Goal: Transaction & Acquisition: Download file/media

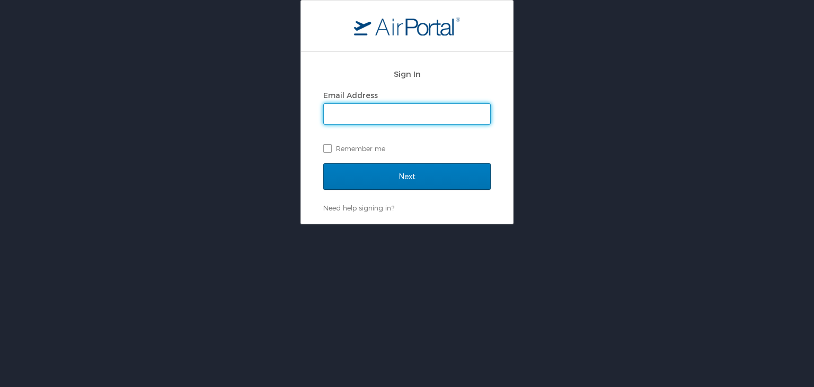
type input "mashunyui.shimrang@cbtravel.com"
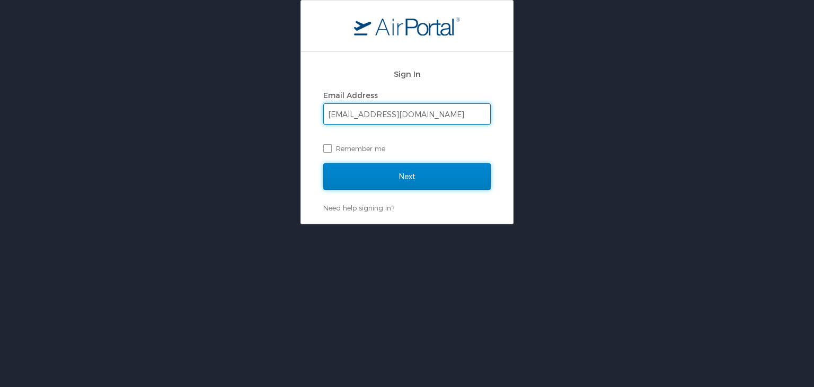
click at [405, 176] on input "Next" at bounding box center [406, 176] width 167 height 26
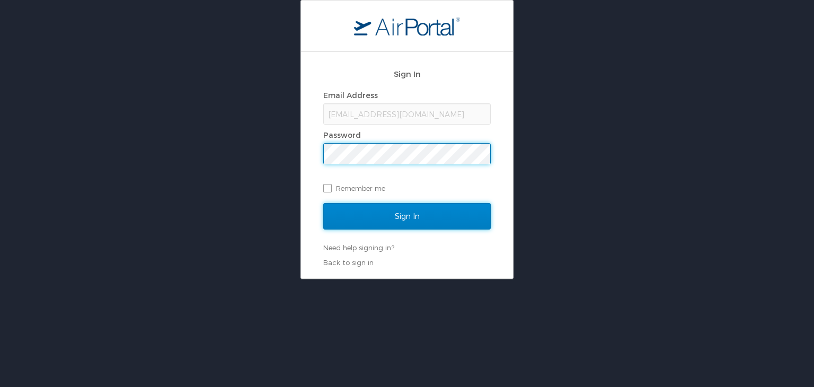
click at [401, 214] on input "Sign In" at bounding box center [406, 216] width 167 height 26
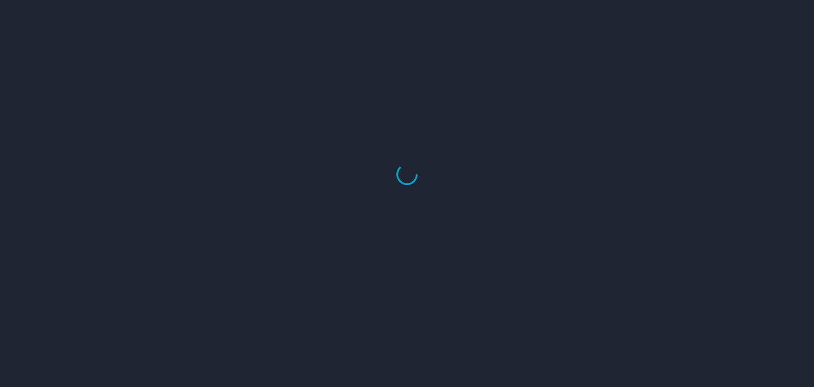
select select "US"
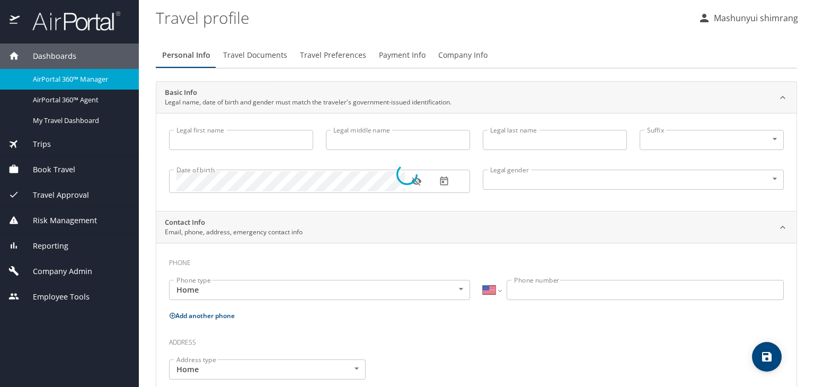
type input "Mashunyui"
type input "shimrang"
type input "Male"
select select "IN"
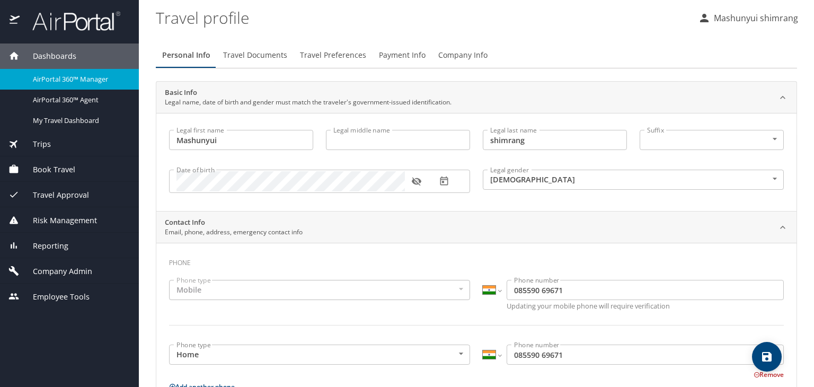
click at [64, 14] on img at bounding box center [71, 21] width 100 height 21
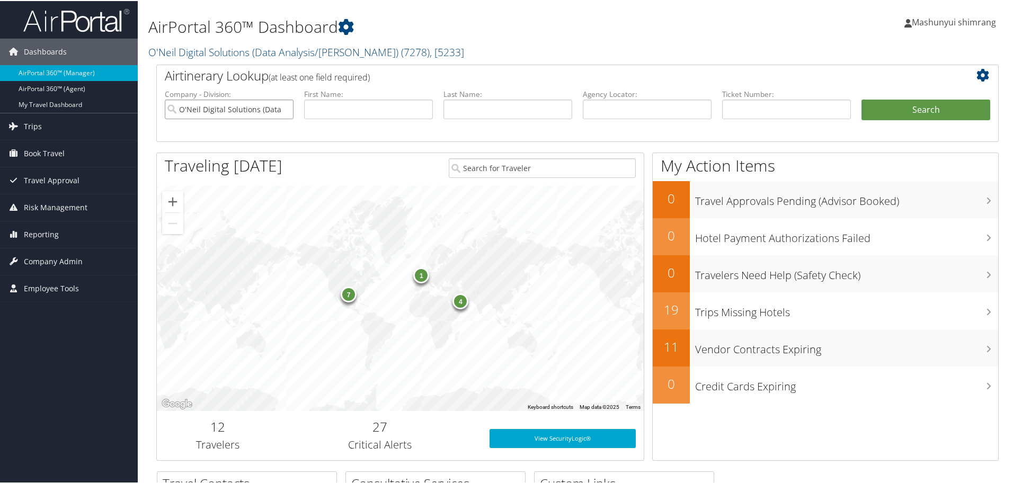
click at [285, 109] on input "O'Neil Digital Solutions (Data Analysis/William O'Neil)" at bounding box center [229, 109] width 129 height 20
click at [620, 111] on input "text" at bounding box center [647, 109] width 129 height 20
paste input "DGMM8C"
type input "DGMM8C"
click at [889, 118] on button "Search" at bounding box center [926, 109] width 129 height 21
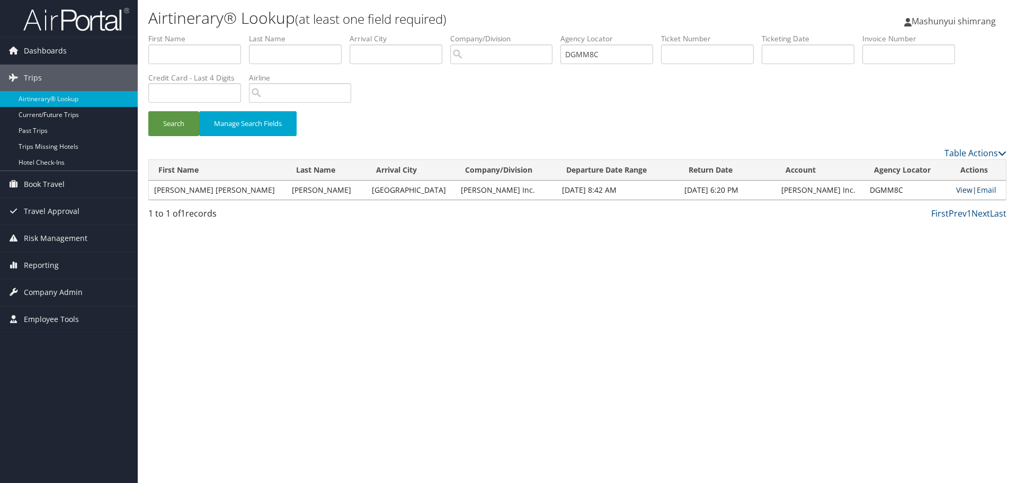
click at [958, 191] on link "View" at bounding box center [964, 190] width 16 height 10
drag, startPoint x: 612, startPoint y: 57, endPoint x: 558, endPoint y: 56, distance: 54.1
click at [558, 33] on ul "First Name Last Name Departure City Arrival City Company/Division Airport/City …" at bounding box center [577, 33] width 858 height 0
paste input "DGMDNR"
type input "DGMDNR"
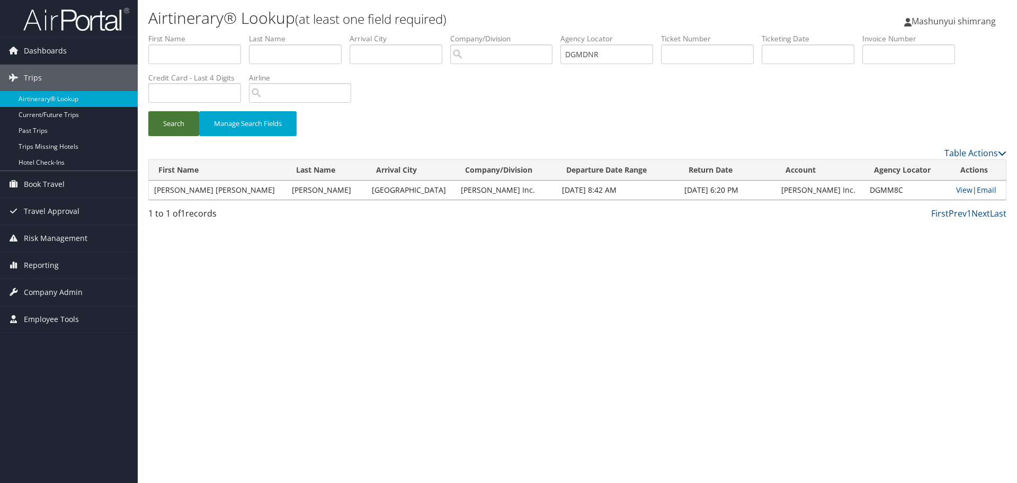
click at [175, 126] on button "Search" at bounding box center [173, 123] width 51 height 25
click at [956, 191] on link "View" at bounding box center [964, 190] width 16 height 10
drag, startPoint x: 620, startPoint y: 54, endPoint x: 514, endPoint y: 54, distance: 105.4
click at [514, 33] on ul "First Name Last Name Departure City Arrival City Company/Division Airport/City …" at bounding box center [577, 33] width 858 height 0
paste input "DGMM8C"
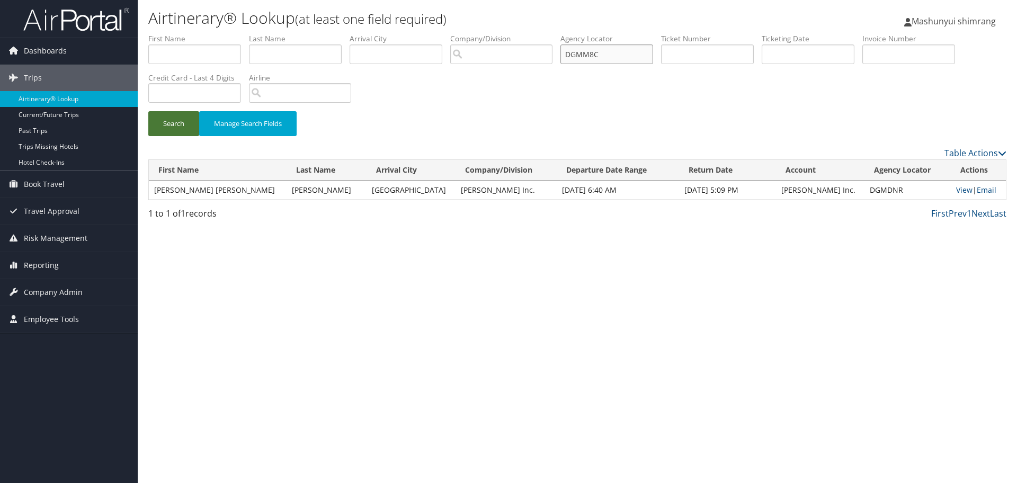
type input "DGMM8C"
click at [165, 121] on button "Search" at bounding box center [173, 123] width 51 height 25
click at [956, 188] on link "View" at bounding box center [964, 190] width 16 height 10
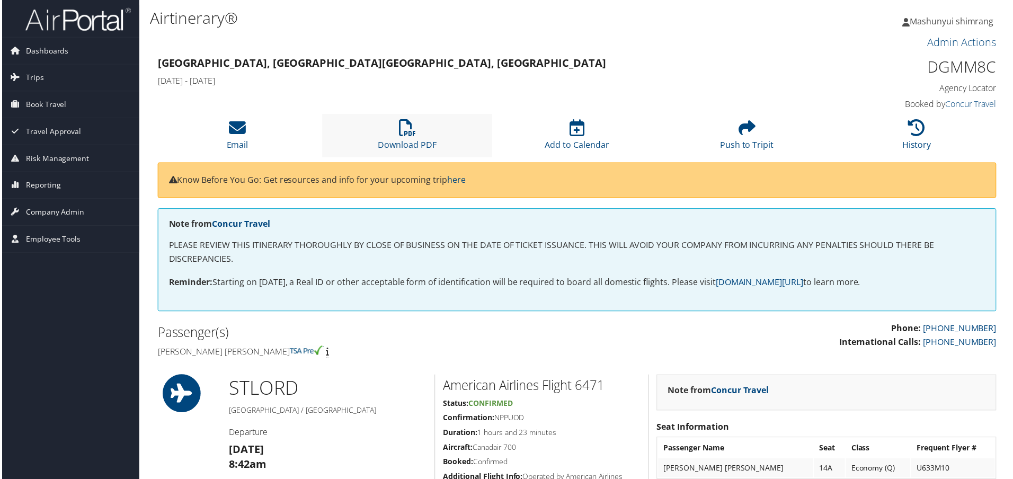
click at [380, 132] on li "Download PDF" at bounding box center [407, 135] width 171 height 43
